Goal: Navigation & Orientation: Find specific page/section

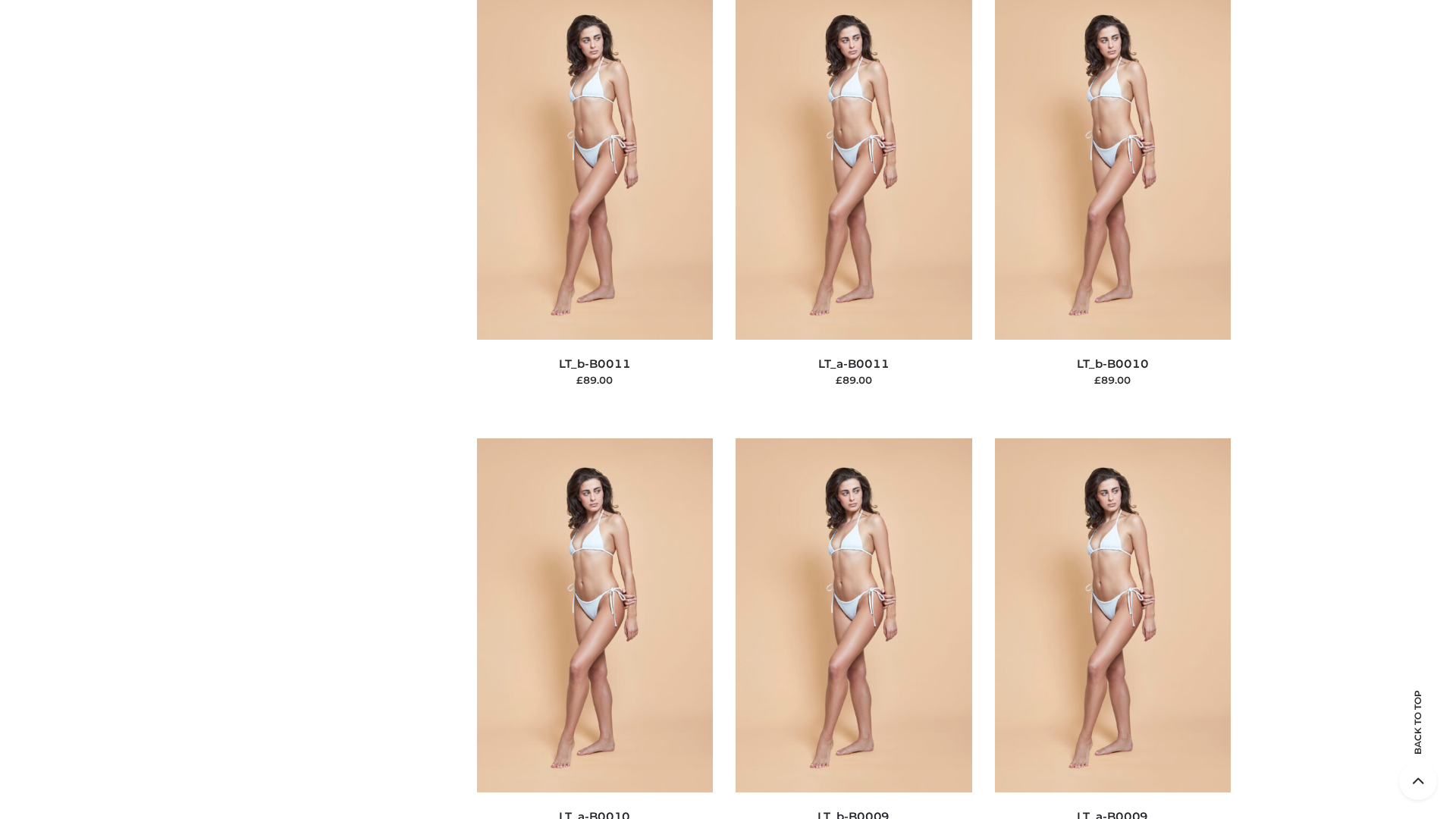
scroll to position [6810, 0]
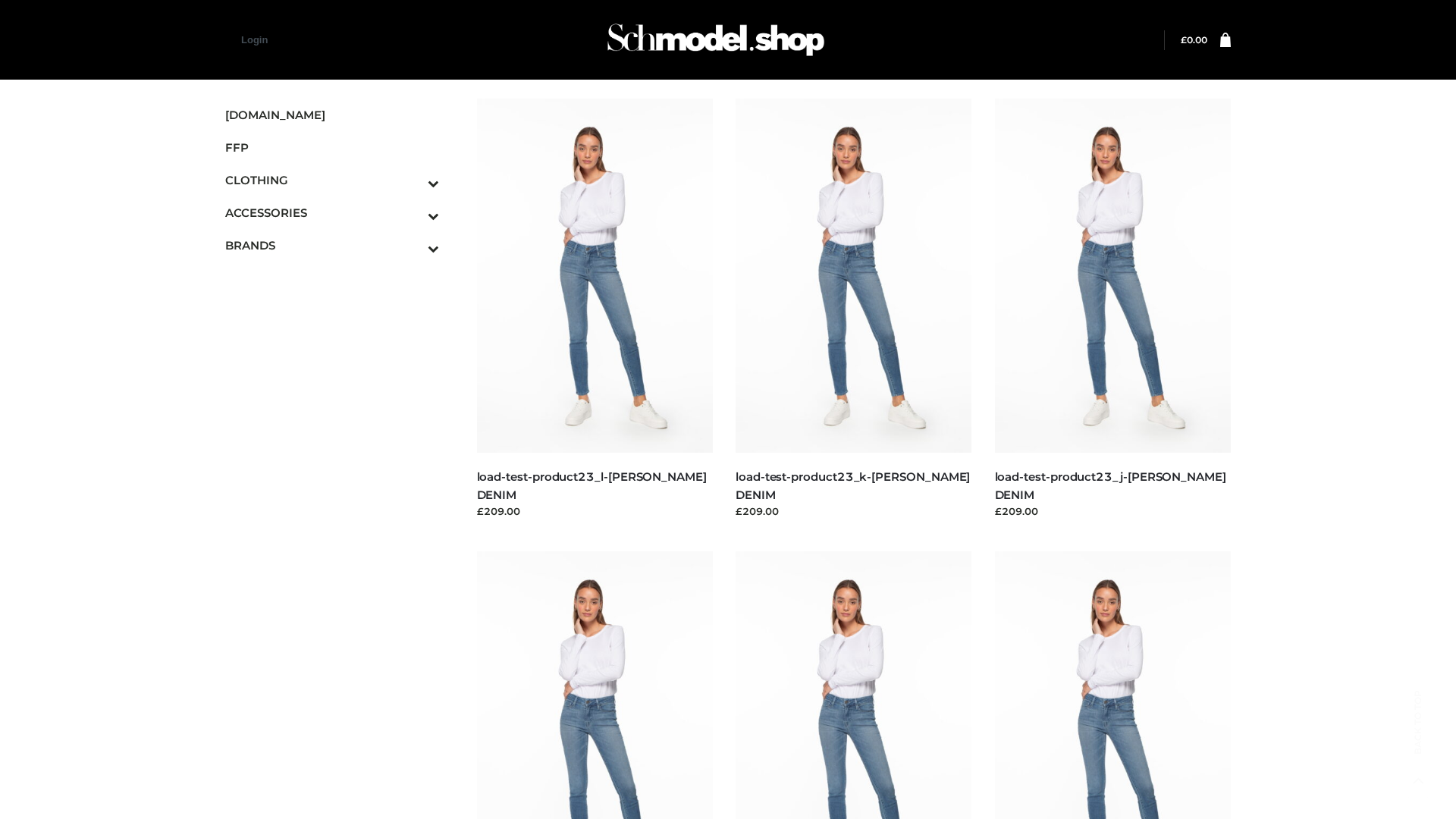
scroll to position [1330, 0]
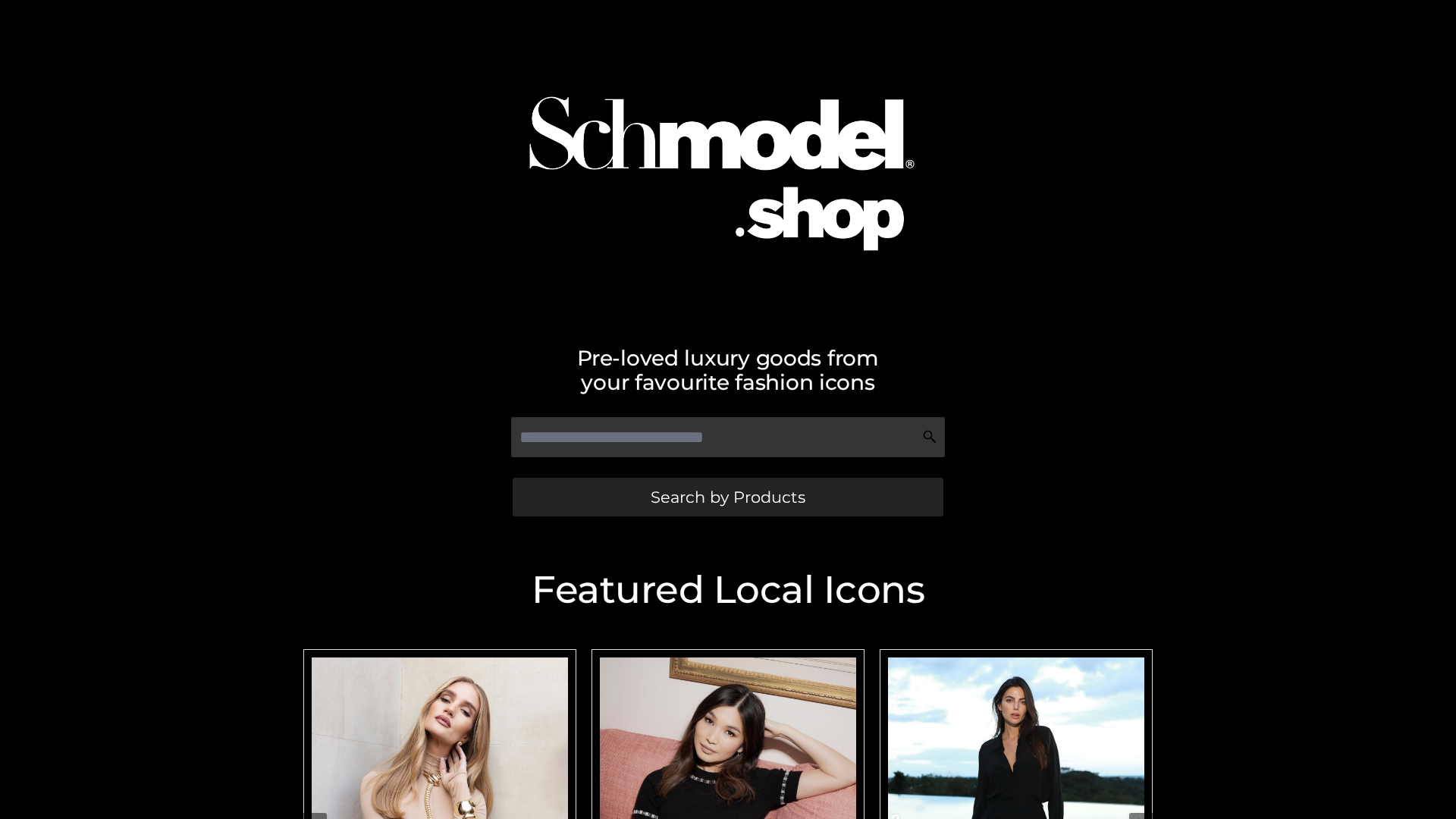
click at [728, 497] on span "Search by Products" at bounding box center [728, 497] width 155 height 16
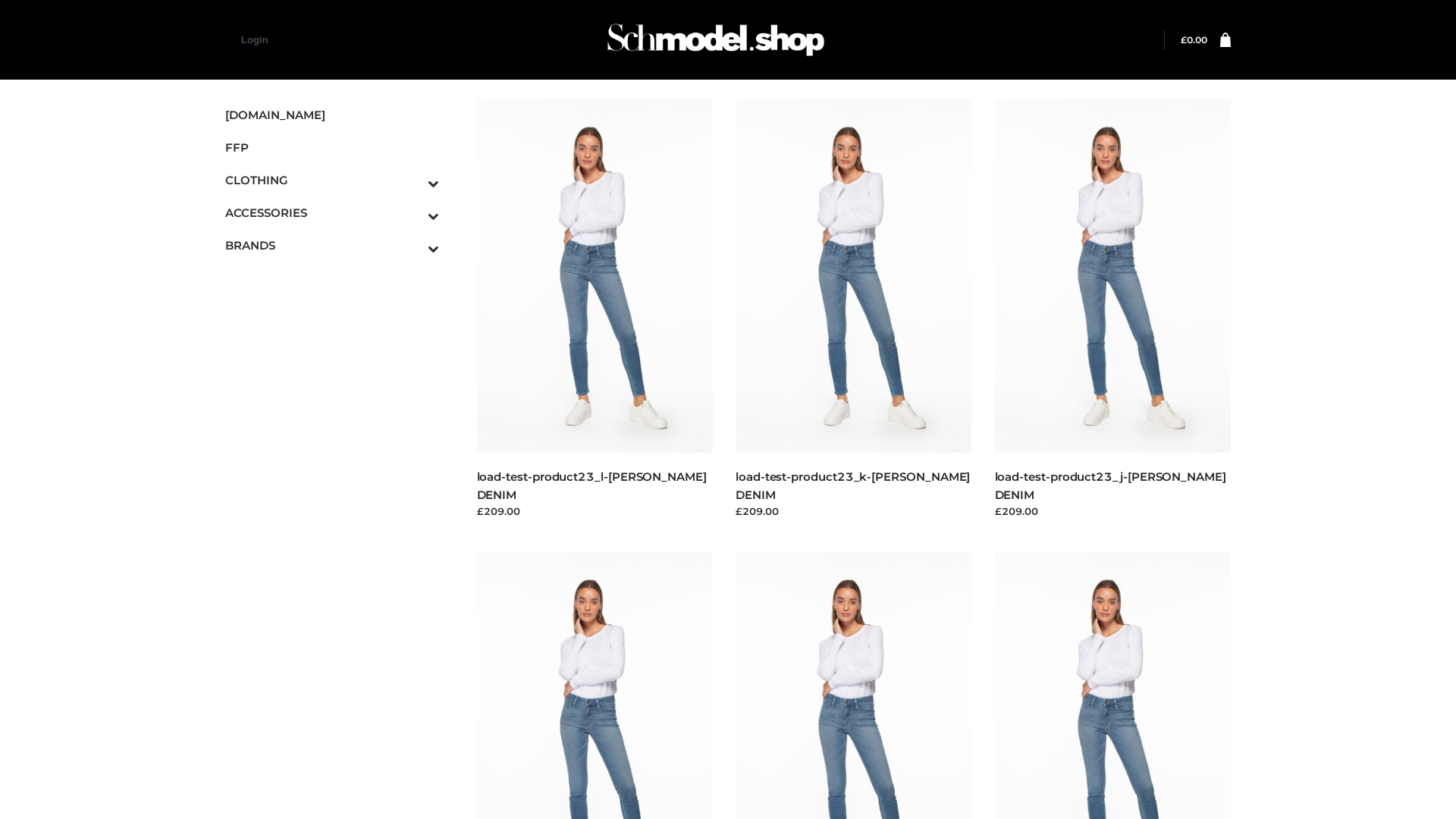
scroll to position [1330, 0]
